Goal: Information Seeking & Learning: Learn about a topic

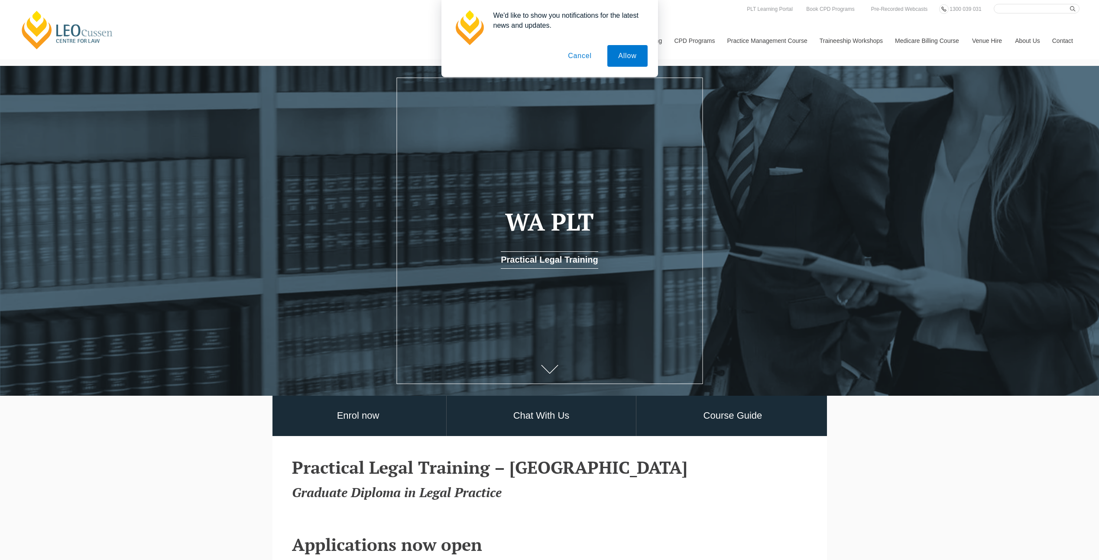
click at [584, 52] on button "Cancel" at bounding box center [579, 56] width 45 height 22
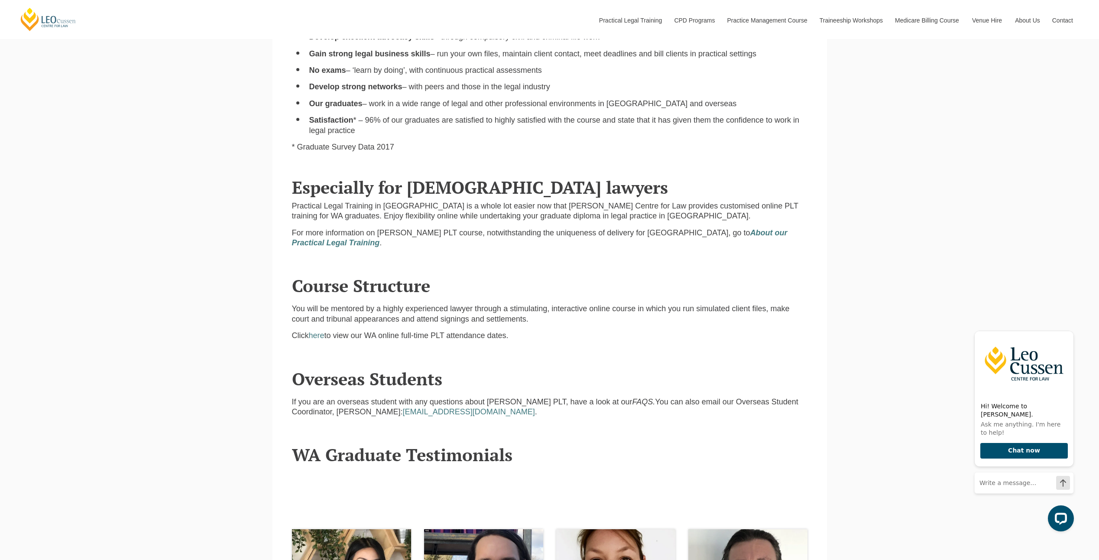
scroll to position [910, 0]
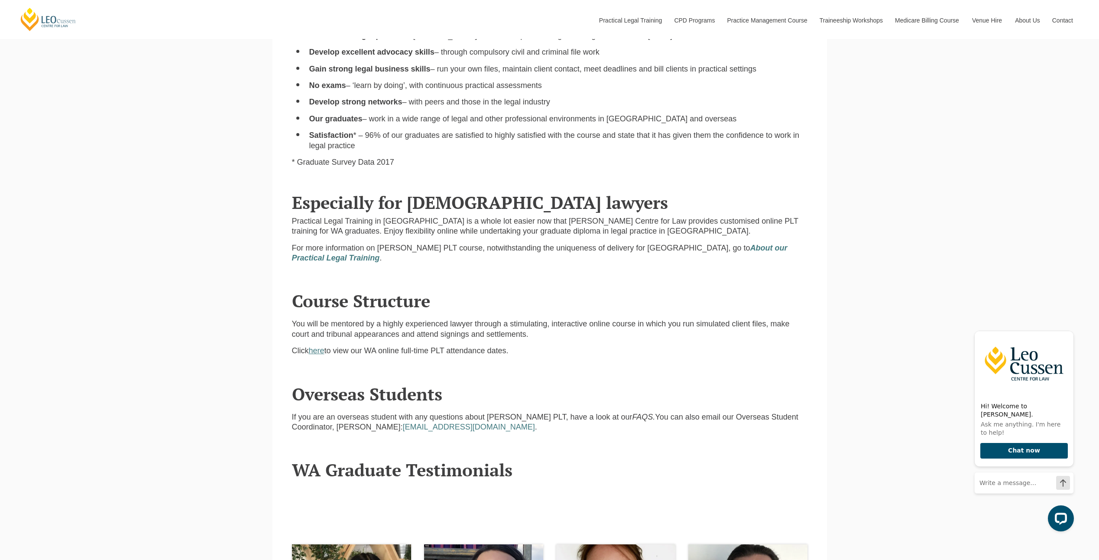
click at [319, 351] on link "here" at bounding box center [317, 350] width 16 height 9
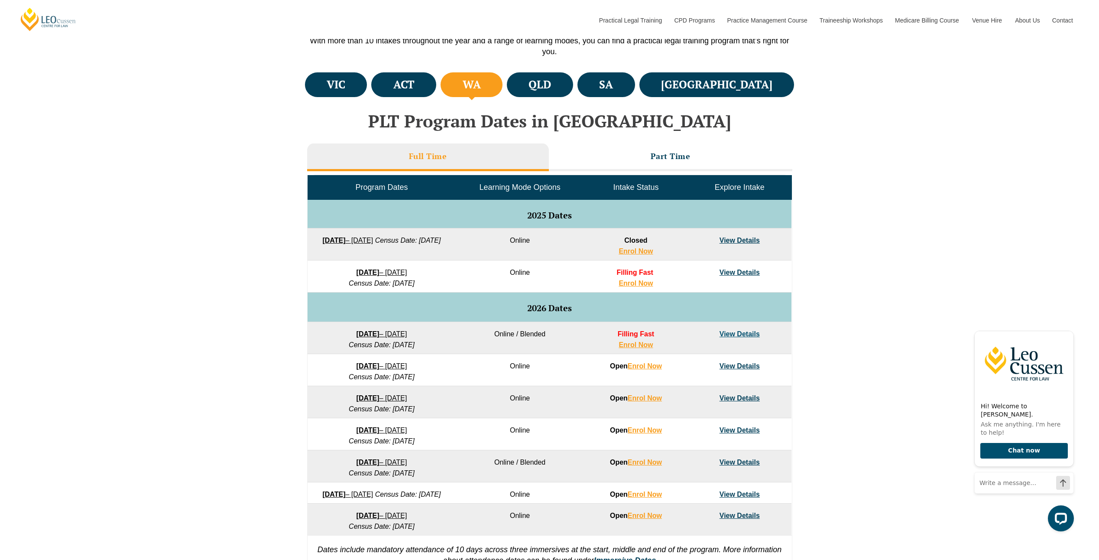
scroll to position [303, 0]
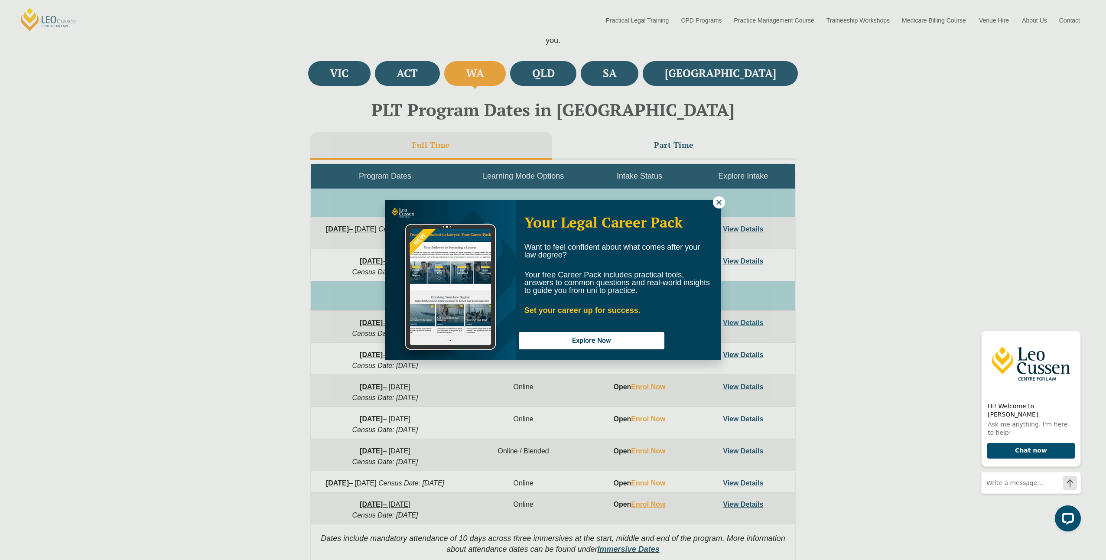
click at [720, 201] on icon at bounding box center [718, 202] width 5 height 5
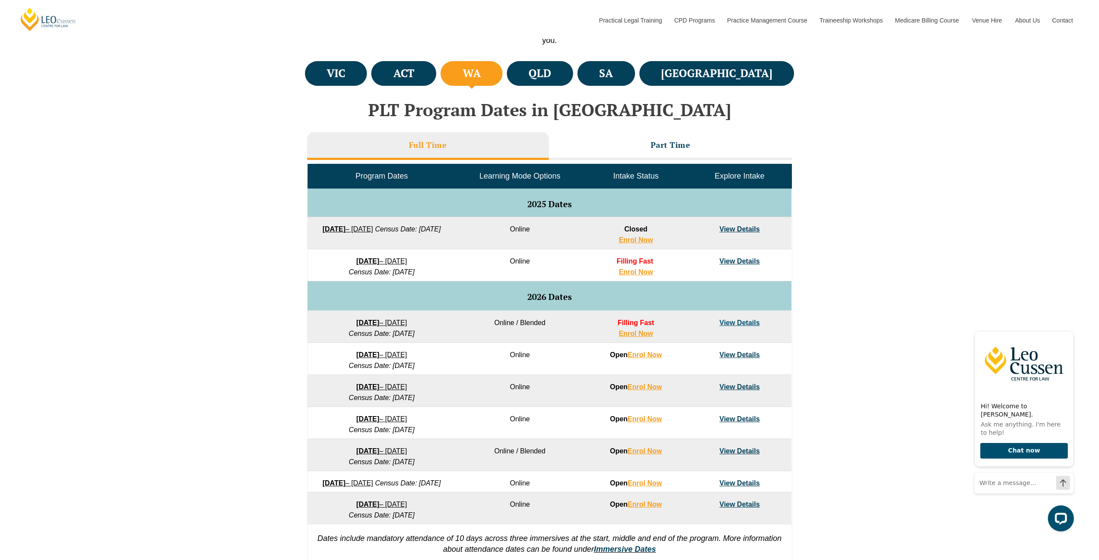
click at [742, 354] on link "View Details" at bounding box center [740, 354] width 40 height 7
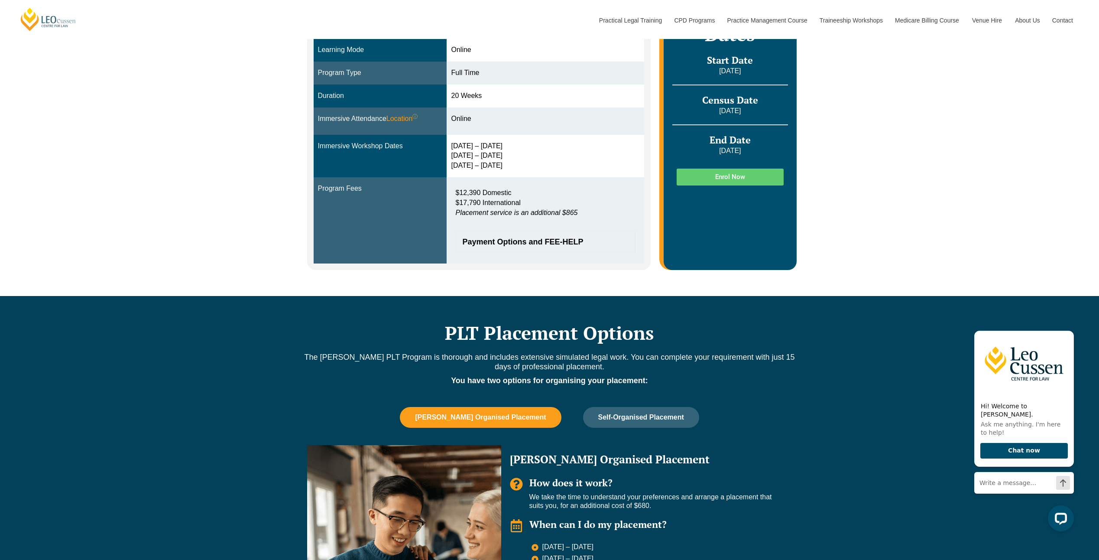
scroll to position [87, 0]
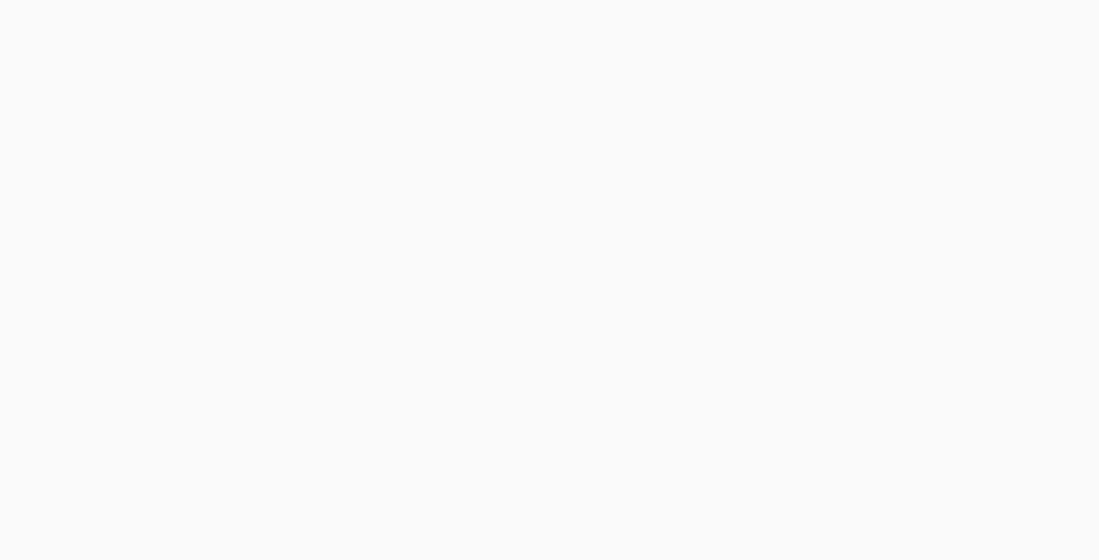
scroll to position [910, 0]
